Goal: Book appointment/travel/reservation

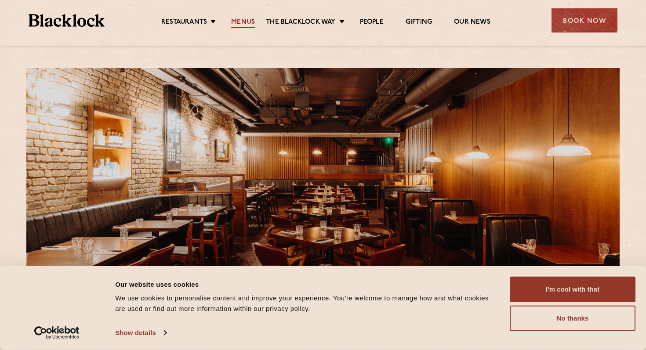
click at [237, 19] on link "Menus" at bounding box center [243, 23] width 24 height 10
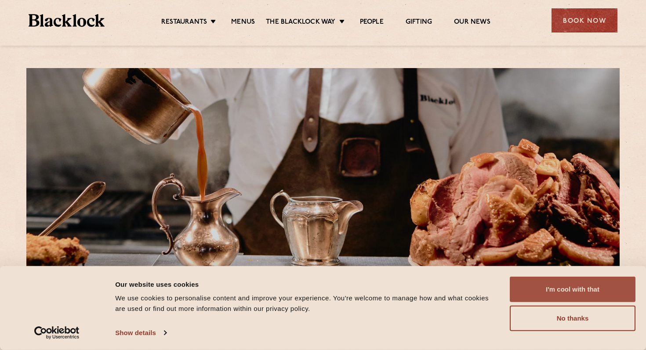
click at [568, 292] on button "I'm cool with that" at bounding box center [573, 289] width 126 height 25
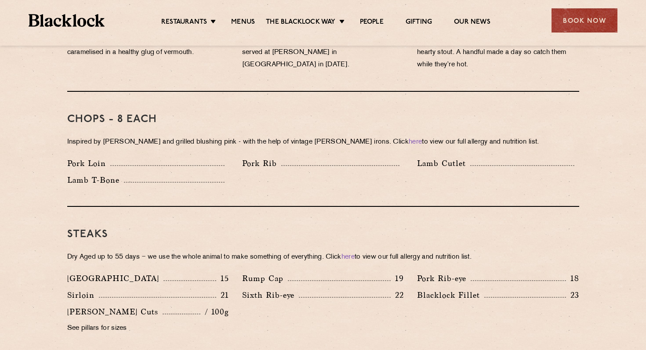
scroll to position [658, 0]
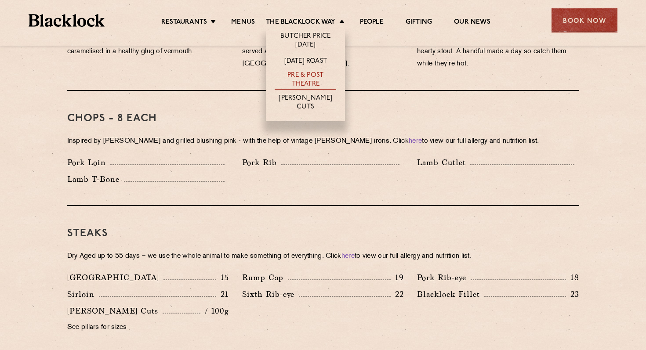
click at [313, 78] on link "Pre & Post Theatre" at bounding box center [306, 80] width 62 height 18
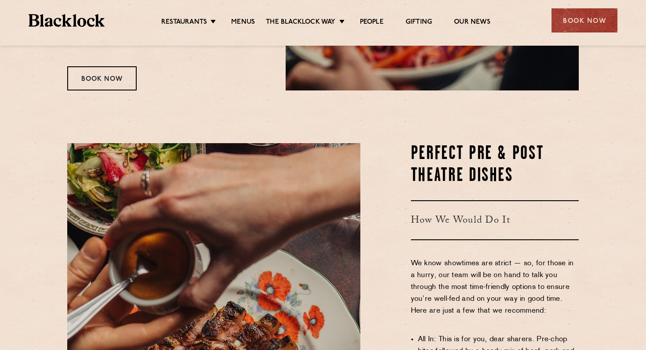
scroll to position [248, 0]
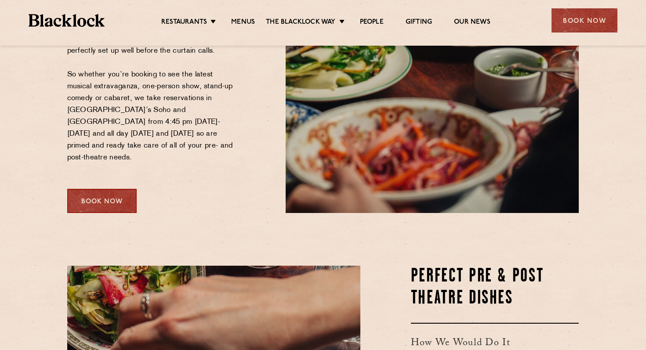
click at [101, 189] on div "Book Now" at bounding box center [101, 201] width 69 height 24
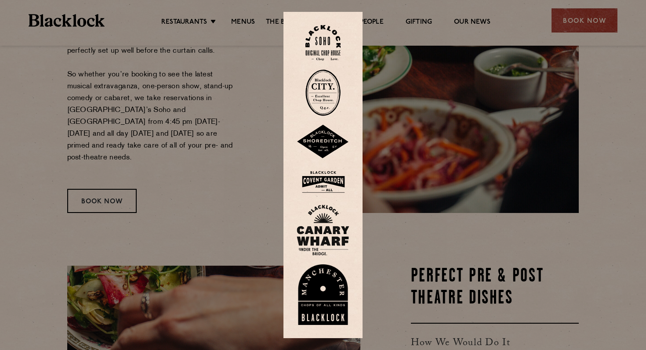
click at [336, 49] on img at bounding box center [323, 43] width 35 height 36
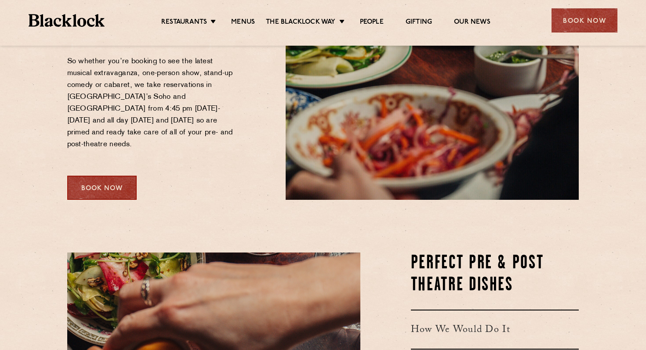
click at [87, 176] on div "Book Now" at bounding box center [101, 188] width 69 height 24
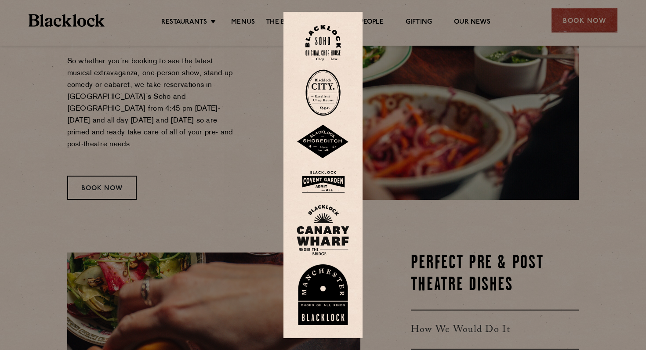
click at [320, 185] on img at bounding box center [323, 182] width 53 height 29
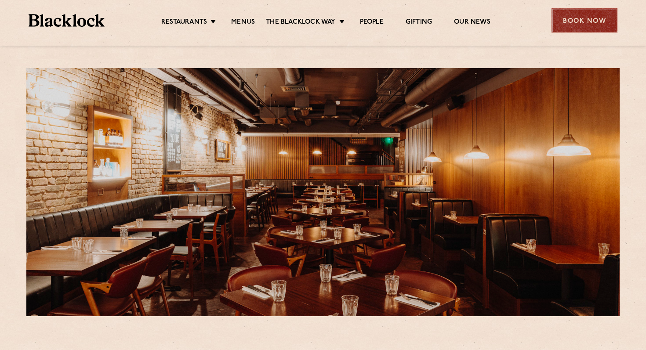
click at [601, 18] on div "Book Now" at bounding box center [585, 20] width 66 height 24
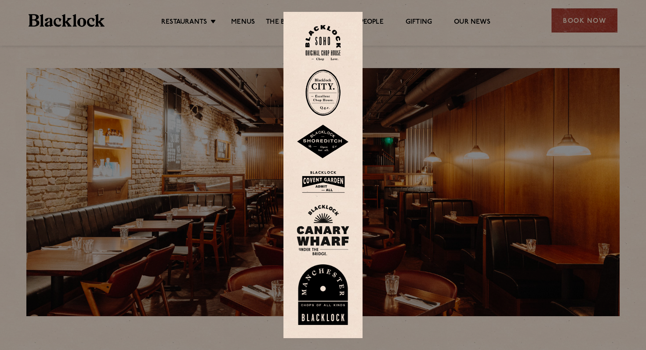
click at [326, 182] on img at bounding box center [323, 182] width 53 height 29
